Goal: Information Seeking & Learning: Learn about a topic

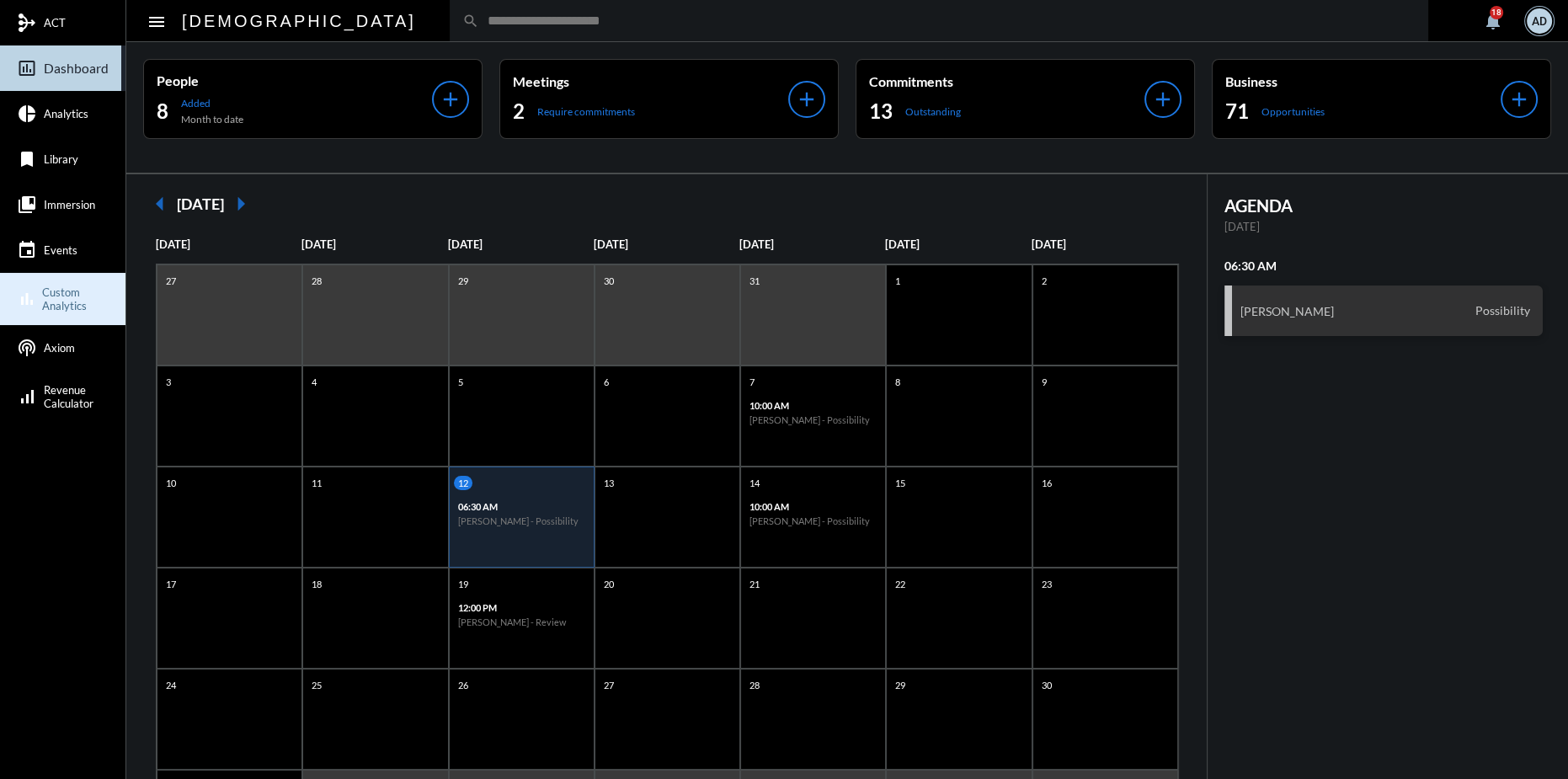
click at [76, 301] on span "Custom Analytics" at bounding box center [81, 299] width 79 height 27
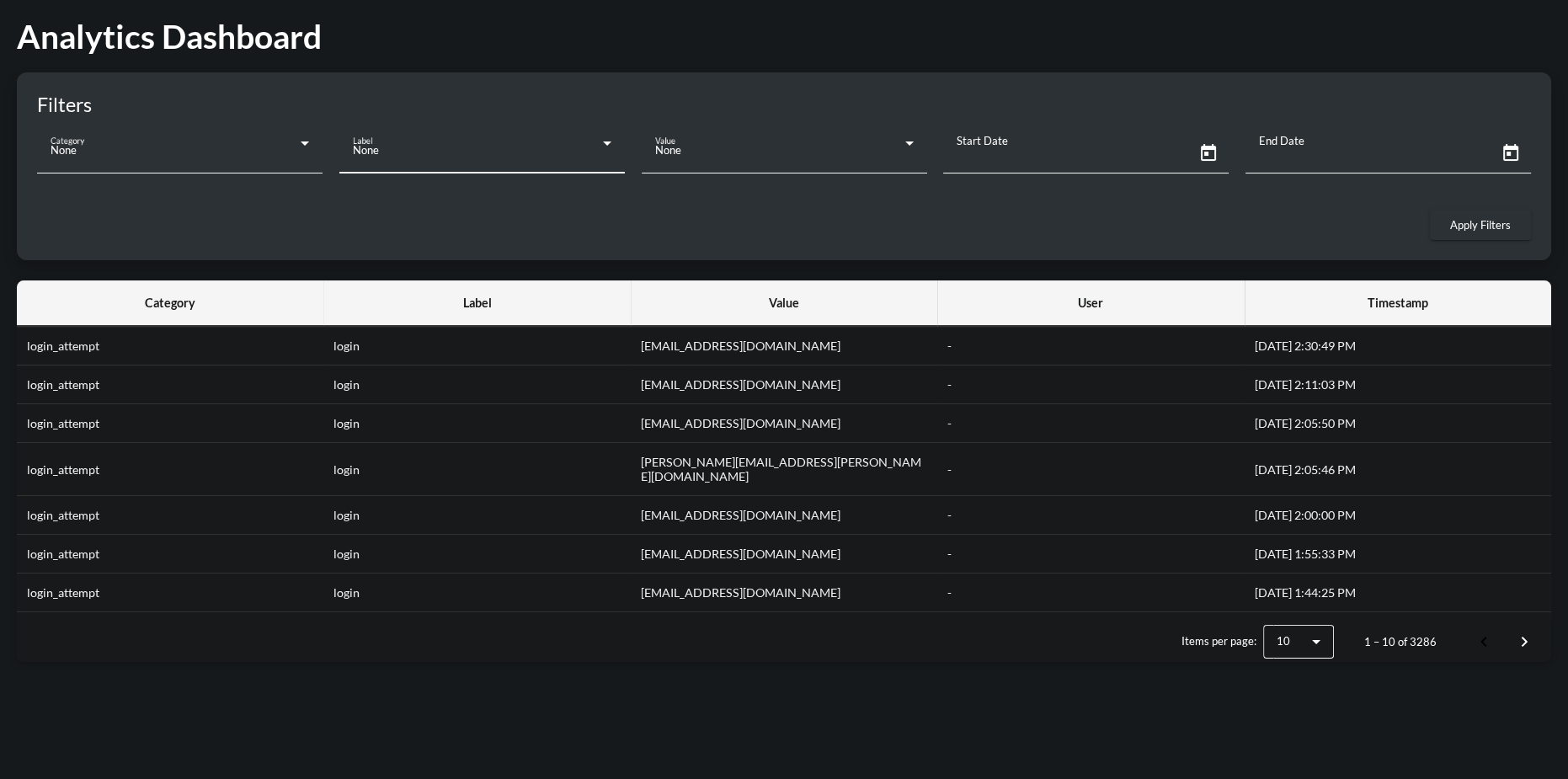
click at [592, 140] on div "None" at bounding box center [482, 149] width 258 height 33
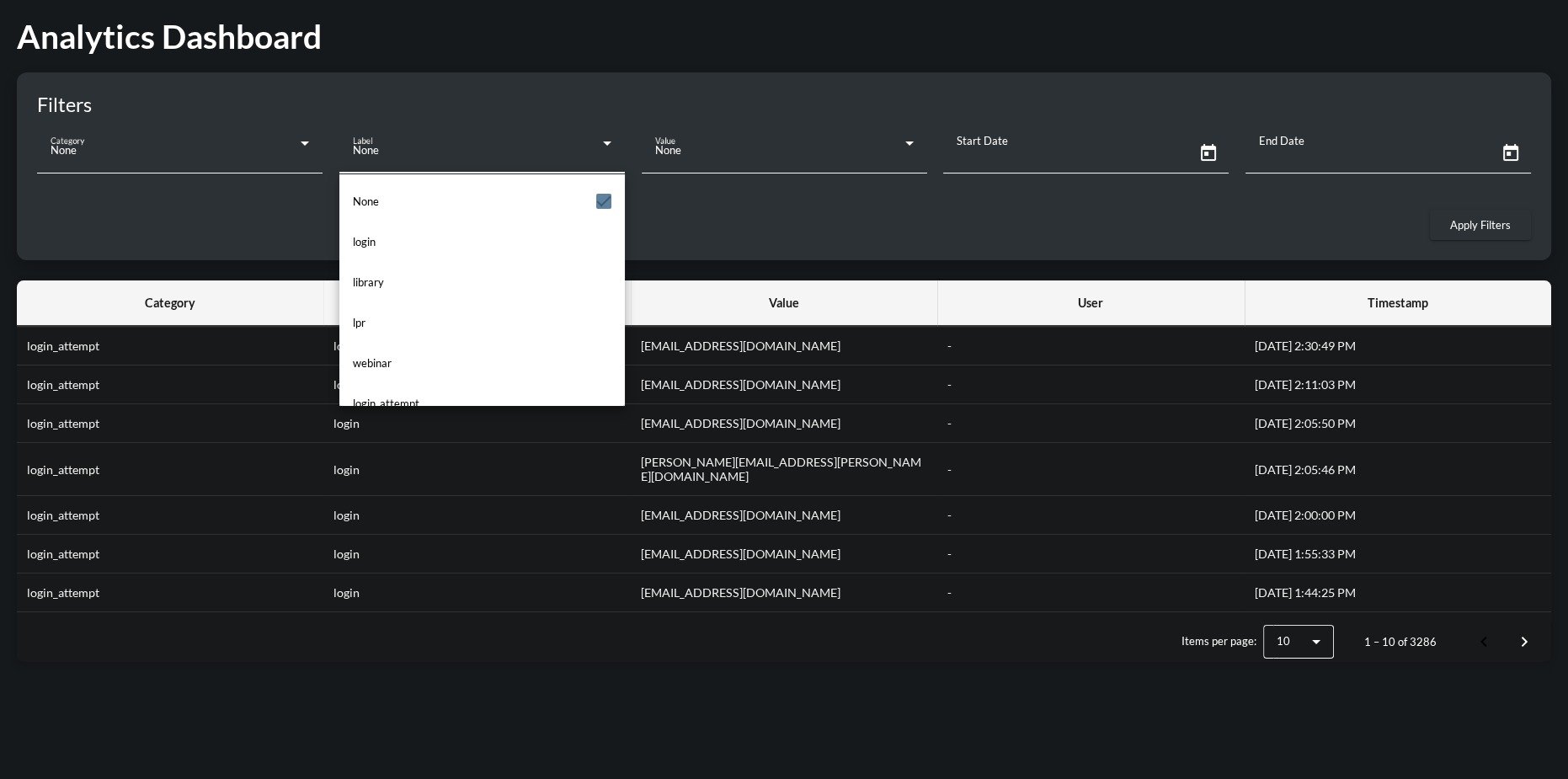
scroll to position [65, 0]
click at [378, 257] on mat-option "lpr" at bounding box center [482, 257] width 286 height 40
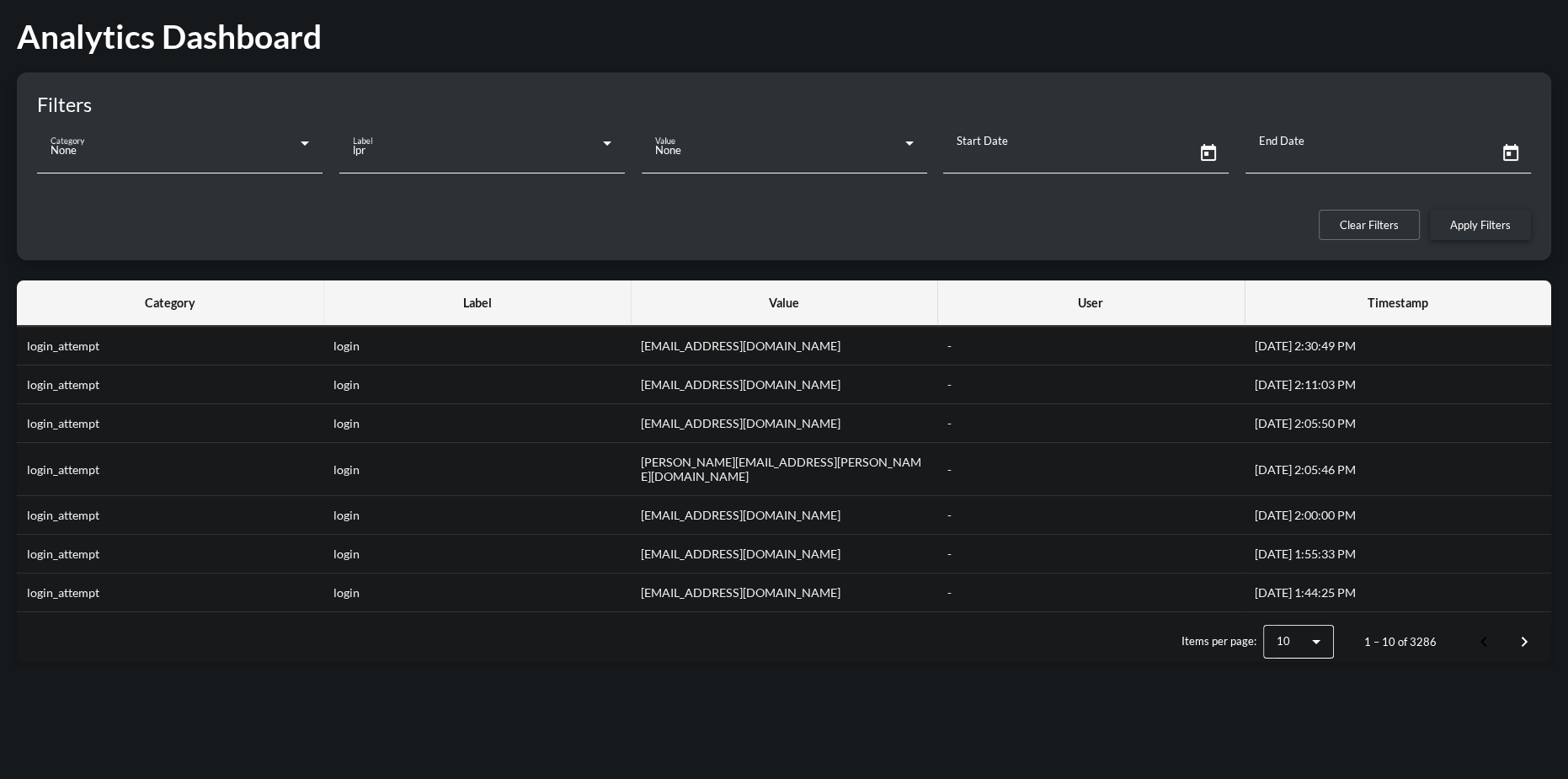
click at [1457, 228] on span "Apply Filters" at bounding box center [1479, 225] width 61 height 14
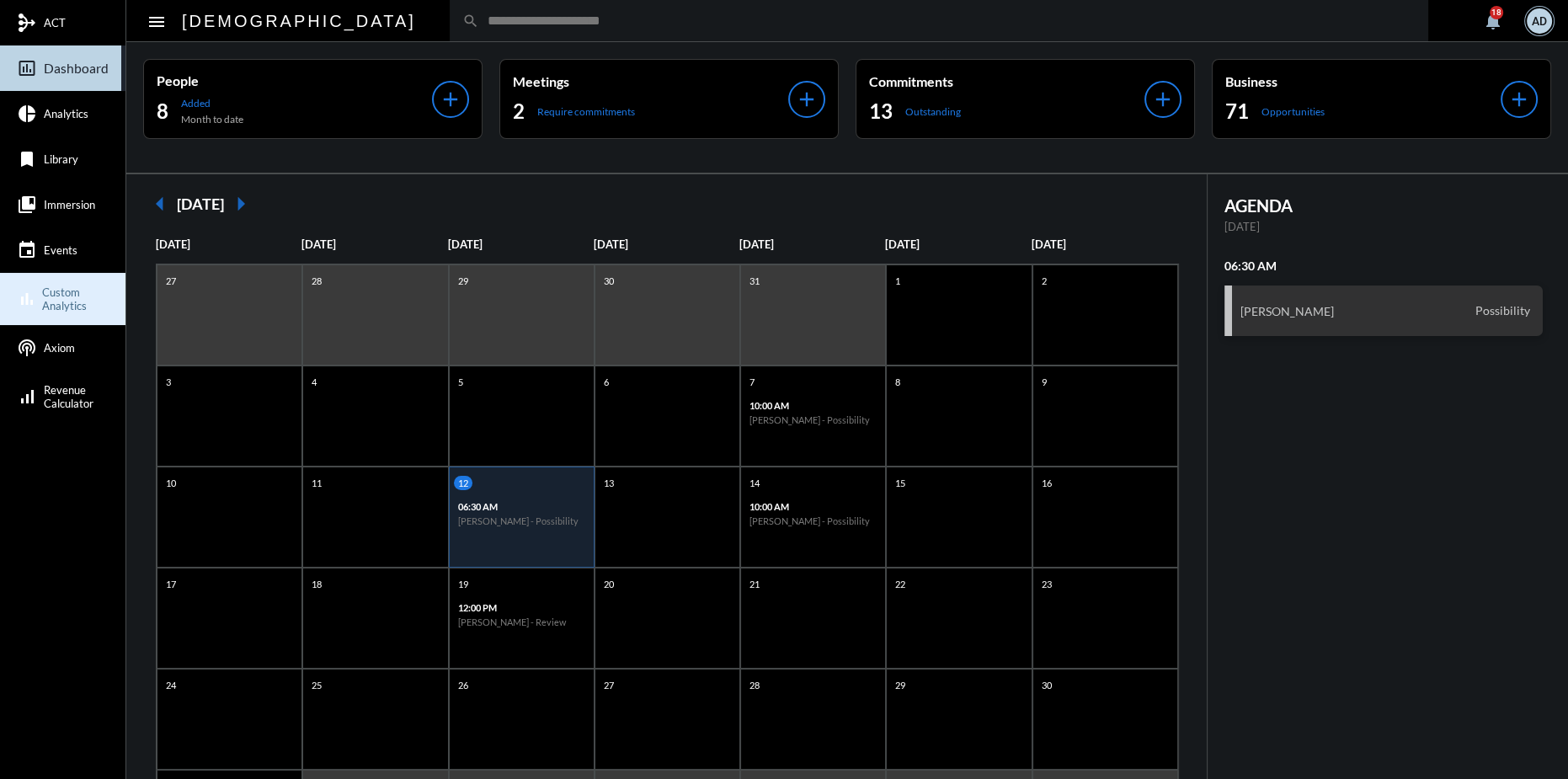
click at [75, 305] on span "Custom Analytics" at bounding box center [81, 299] width 79 height 27
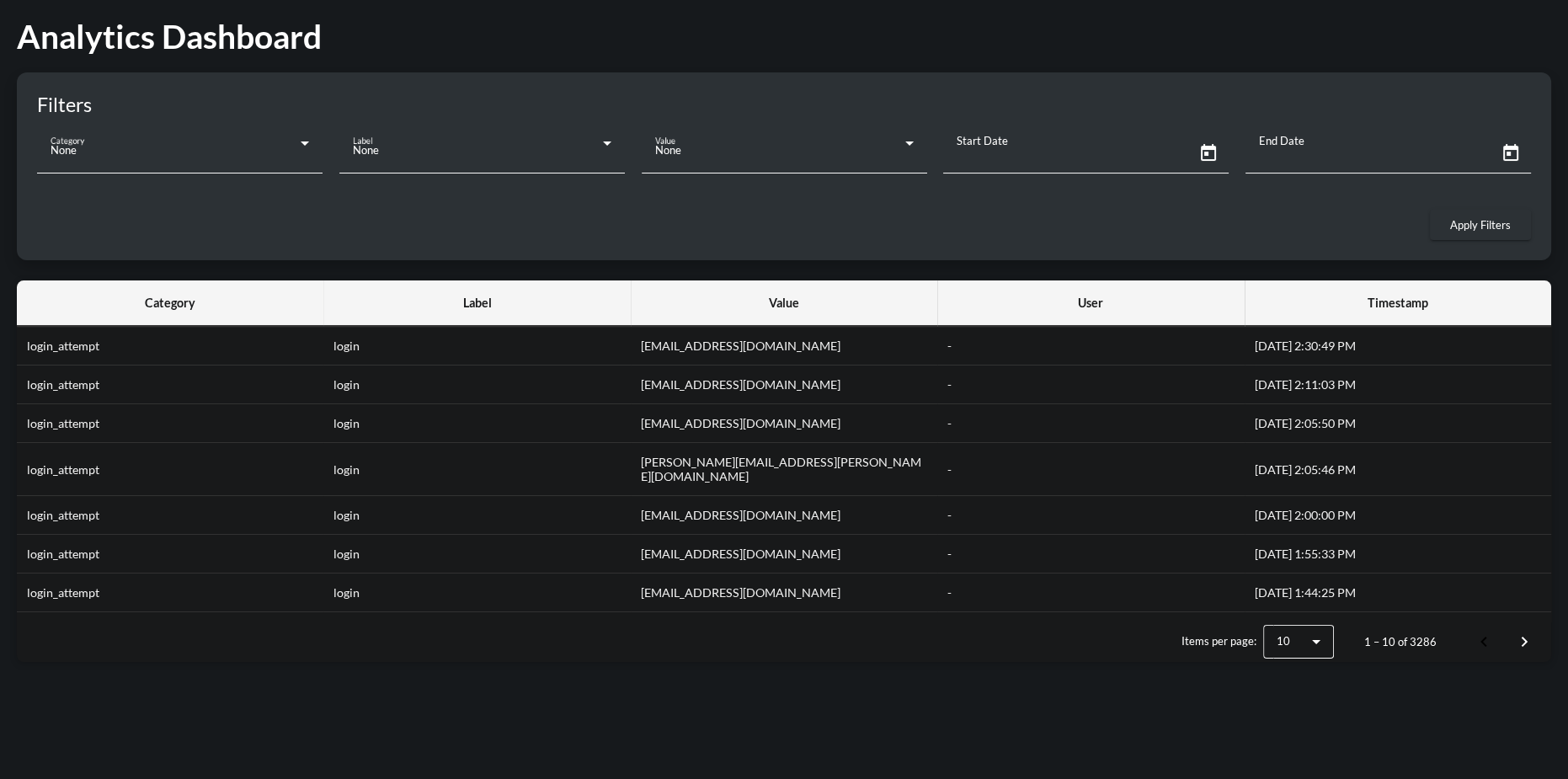
click at [109, 38] on h1 "Analytics Dashboard" at bounding box center [784, 36] width 1534 height 38
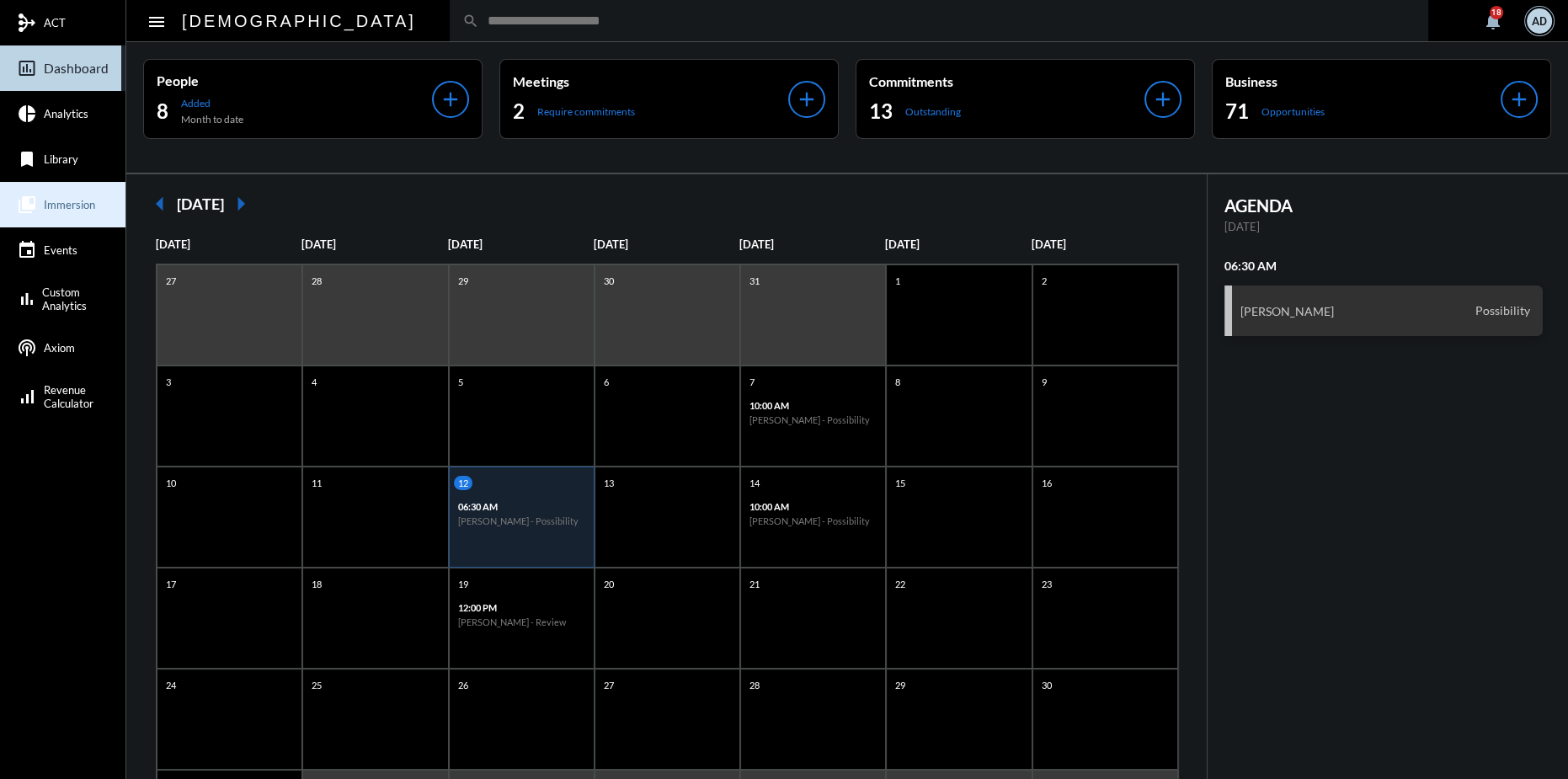
click at [46, 194] on link "collections_bookmark Immersion" at bounding box center [62, 204] width 125 height 45
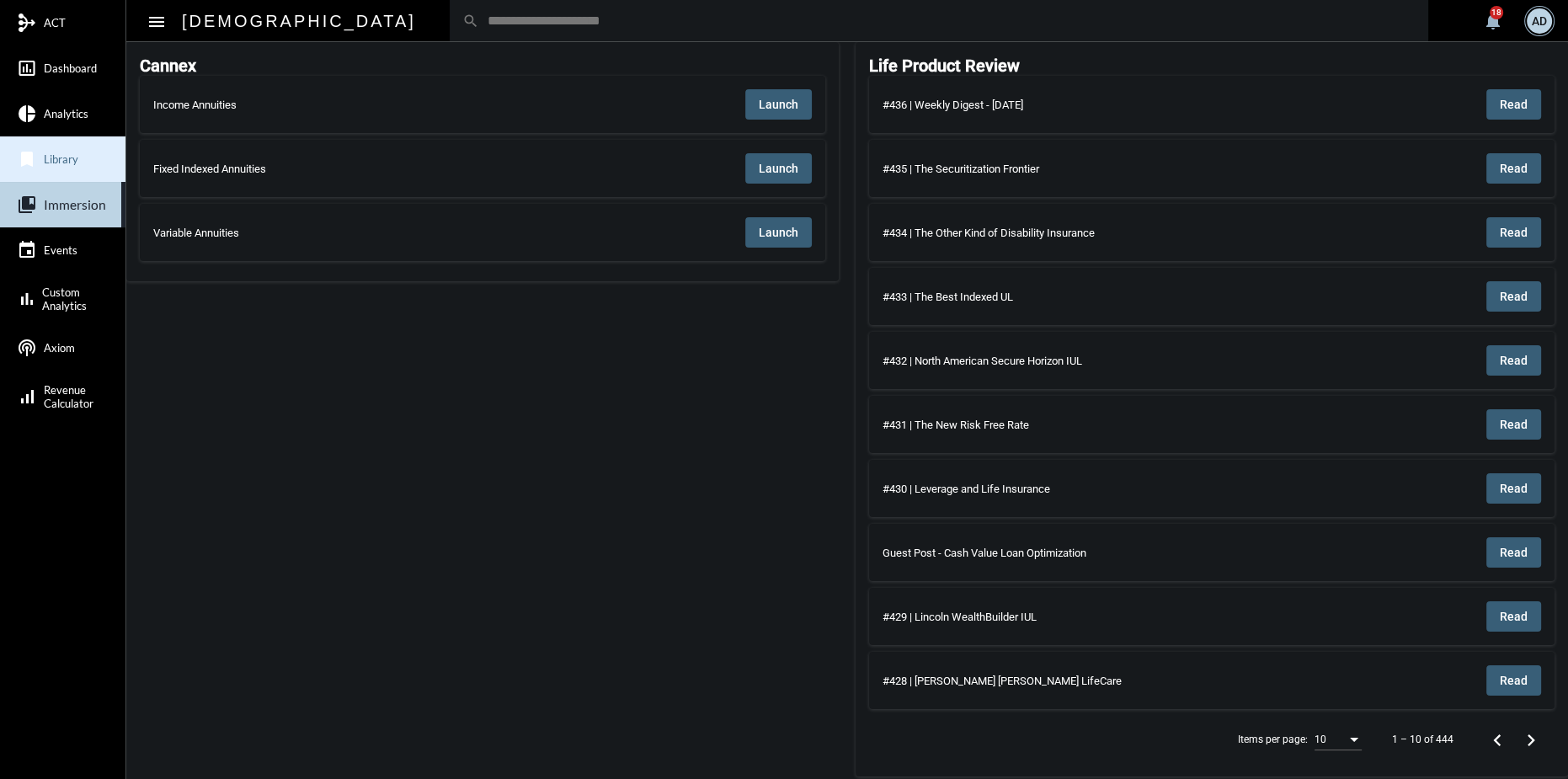
click at [81, 158] on link "bookmark Library" at bounding box center [62, 159] width 125 height 45
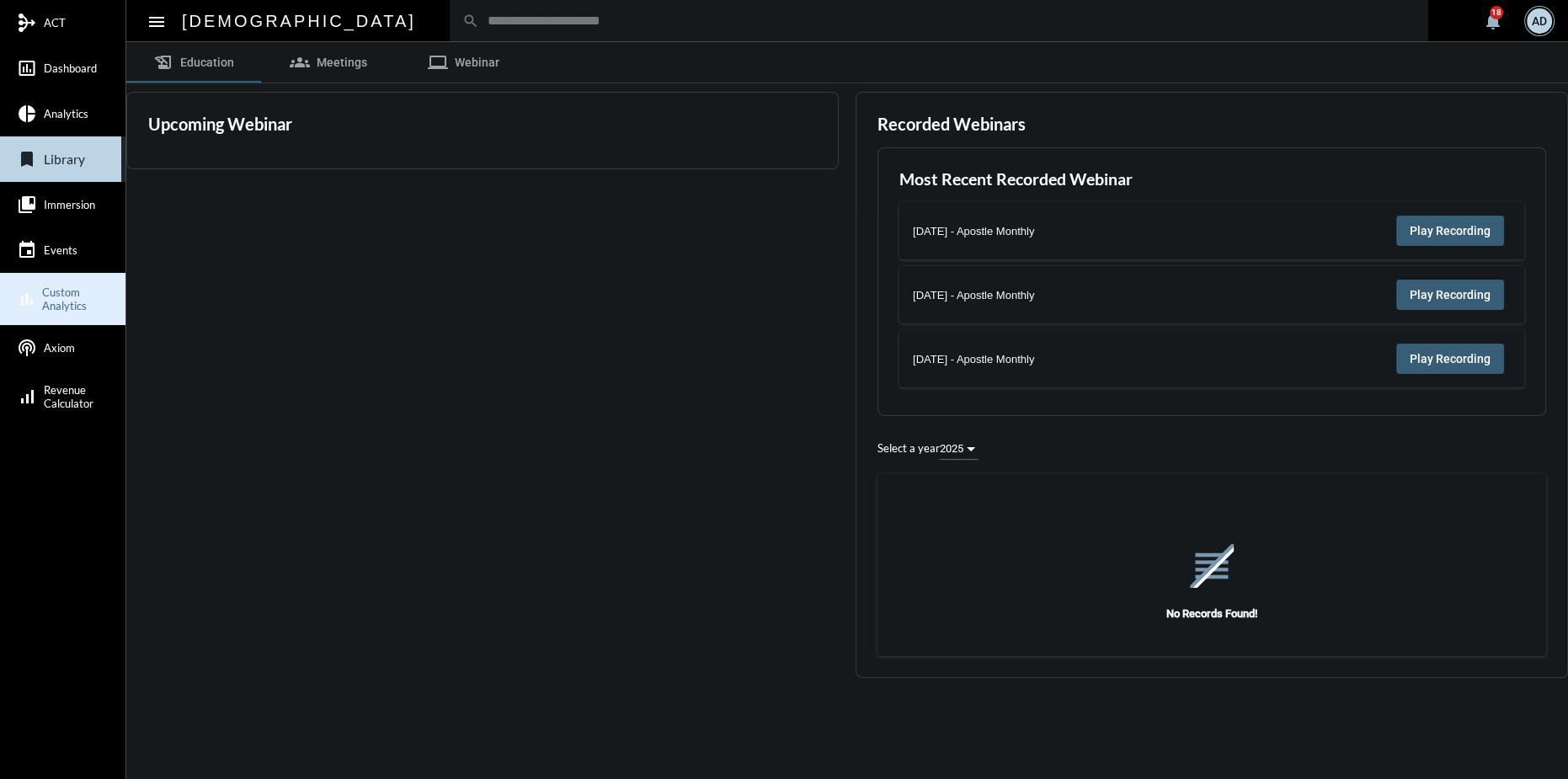
click at [77, 294] on span "Custom Analytics" at bounding box center [81, 299] width 79 height 27
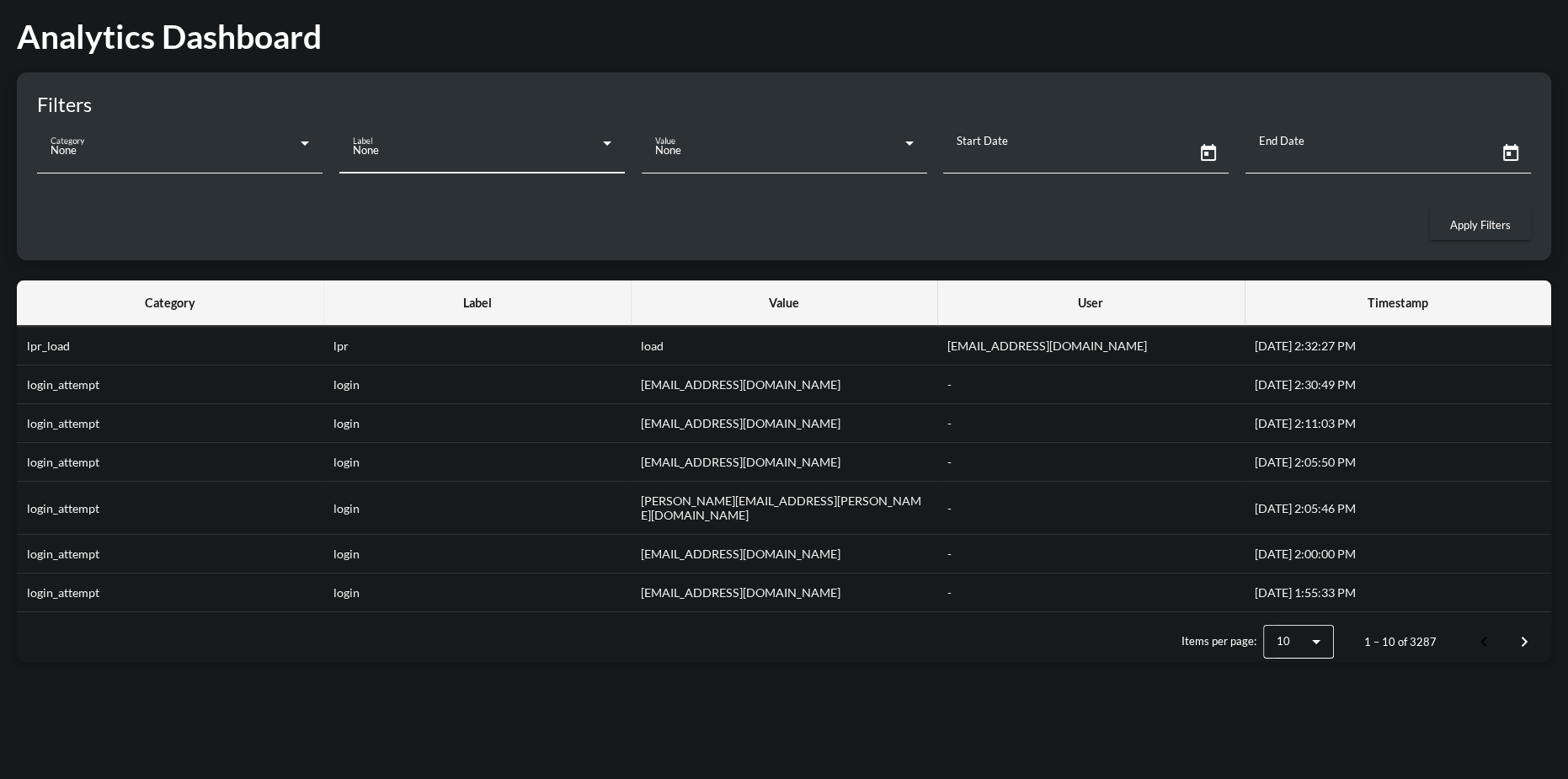
click at [548, 135] on div "None" at bounding box center [482, 149] width 258 height 33
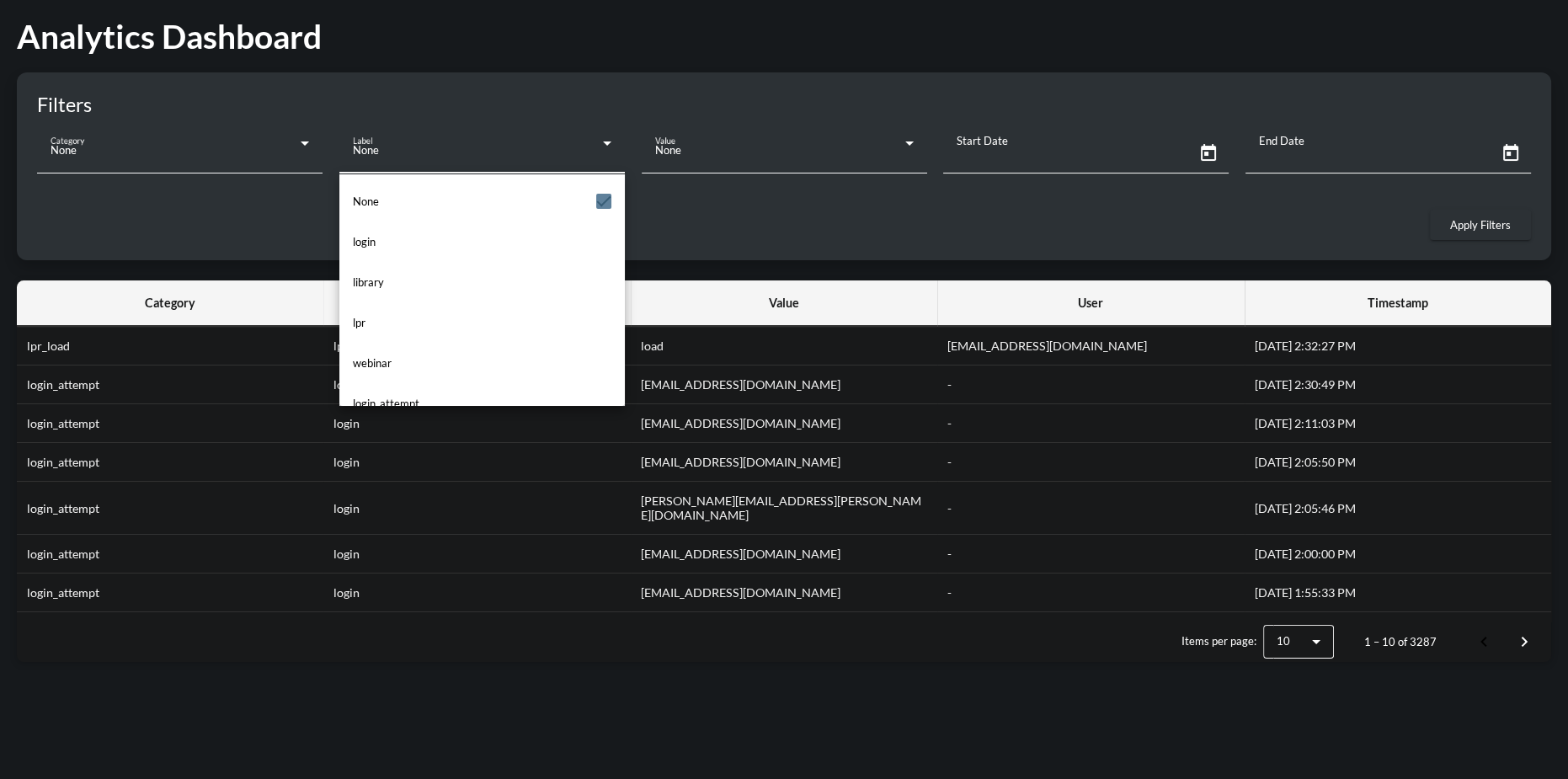
click at [694, 235] on div at bounding box center [784, 389] width 1568 height 779
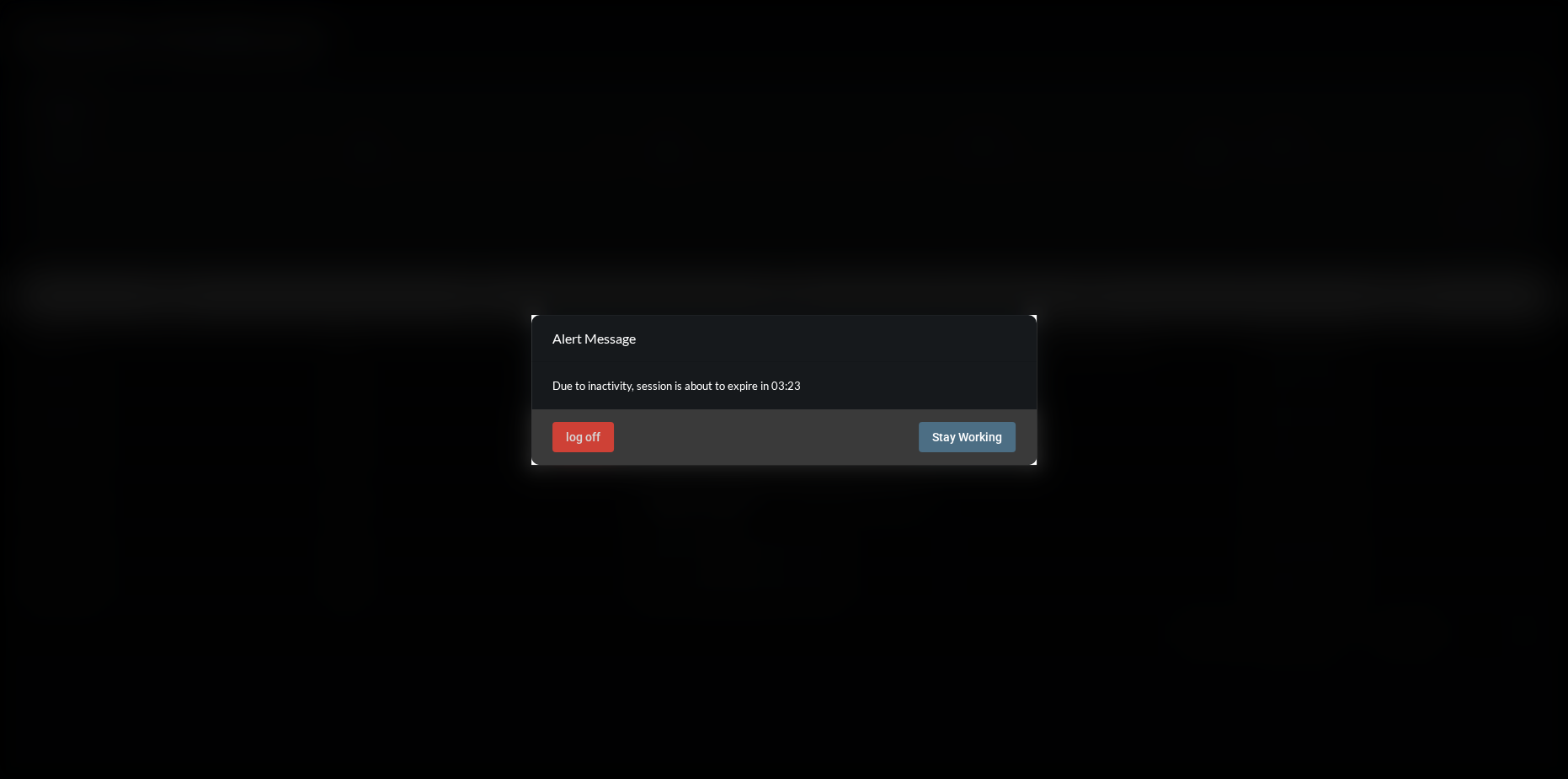
click at [937, 425] on button "Stay Working" at bounding box center [967, 437] width 96 height 31
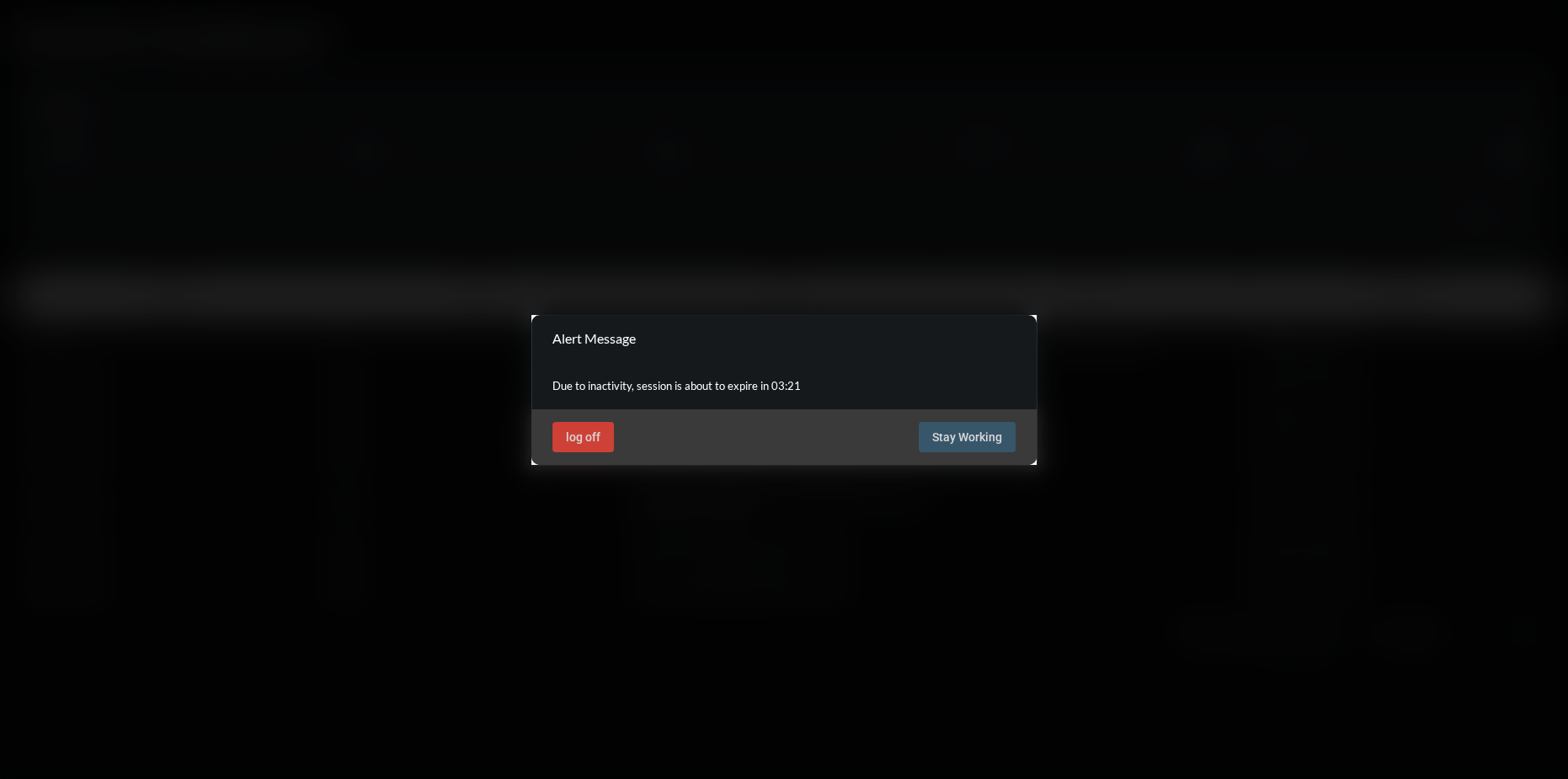
click at [1000, 455] on div "log off Stay Working" at bounding box center [784, 437] width 505 height 55
